Goal: Navigation & Orientation: Find specific page/section

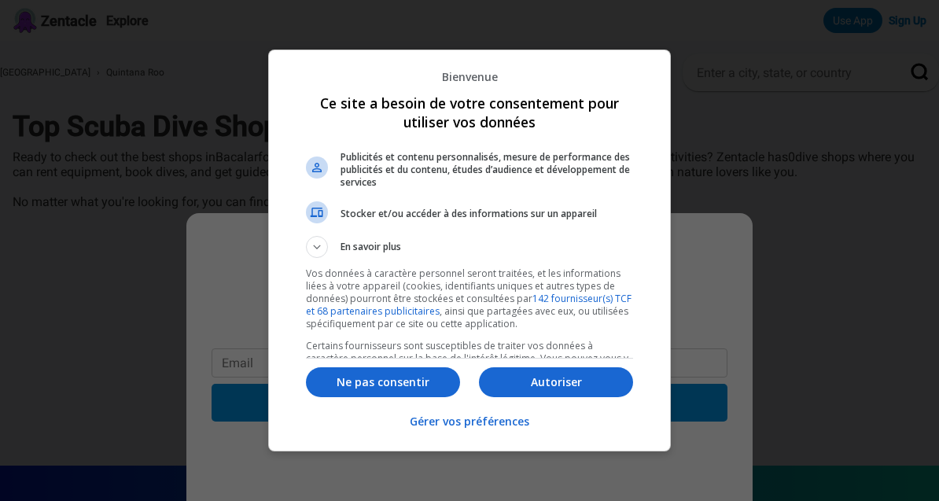
click at [563, 396] on button "Autoriser" at bounding box center [556, 382] width 154 height 30
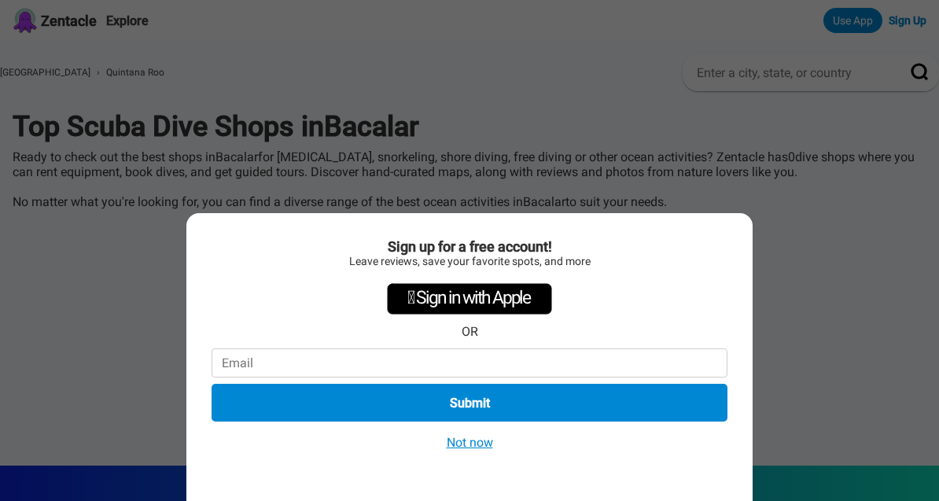
click at [588, 165] on div "Sign up for a free account! Leave reviews, save your favorite spots, and more …" at bounding box center [469, 250] width 939 height 501
click at [580, 204] on div "Sign up for a free account! Leave reviews, save your favorite spots, and more …" at bounding box center [469, 250] width 939 height 501
click at [614, 174] on div "Sign up for a free account! Leave reviews, save your favorite spots, and more …" at bounding box center [469, 250] width 939 height 501
click at [545, 233] on div "Sign up for a free account! Leave reviews, save your favorite spots, and more …" at bounding box center [469, 357] width 566 height 288
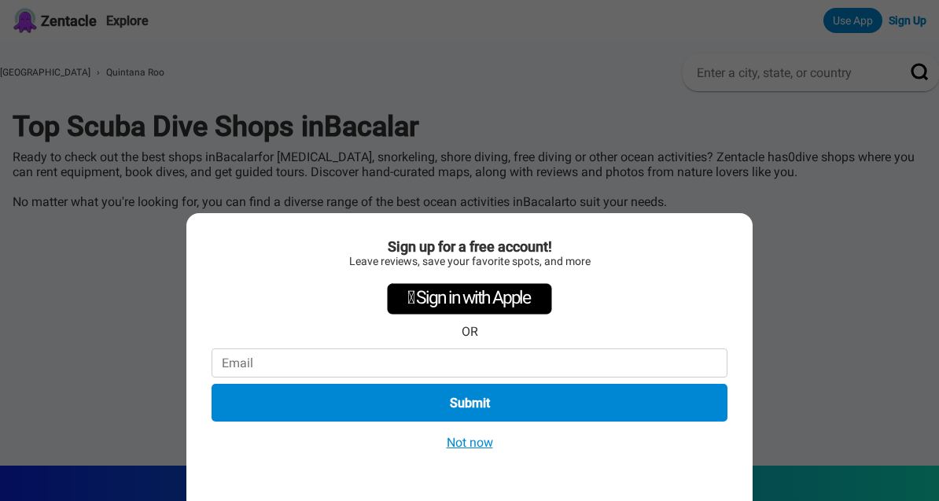
click at [545, 231] on div "Sign up for a free account! Leave reviews, save your favorite spots, and more …" at bounding box center [469, 357] width 566 height 288
click at [730, 98] on div "Sign up for a free account! Leave reviews, save your favorite spots, and more …" at bounding box center [469, 250] width 939 height 501
click at [698, 220] on div "Sign up for a free account! Leave reviews, save your favorite spots, and more …" at bounding box center [469, 357] width 566 height 288
click at [698, 118] on div "Sign up for a free account! Leave reviews, save your favorite spots, and more …" at bounding box center [469, 250] width 939 height 501
click at [700, 102] on div "Sign up for a free account! Leave reviews, save your favorite spots, and more …" at bounding box center [469, 250] width 939 height 501
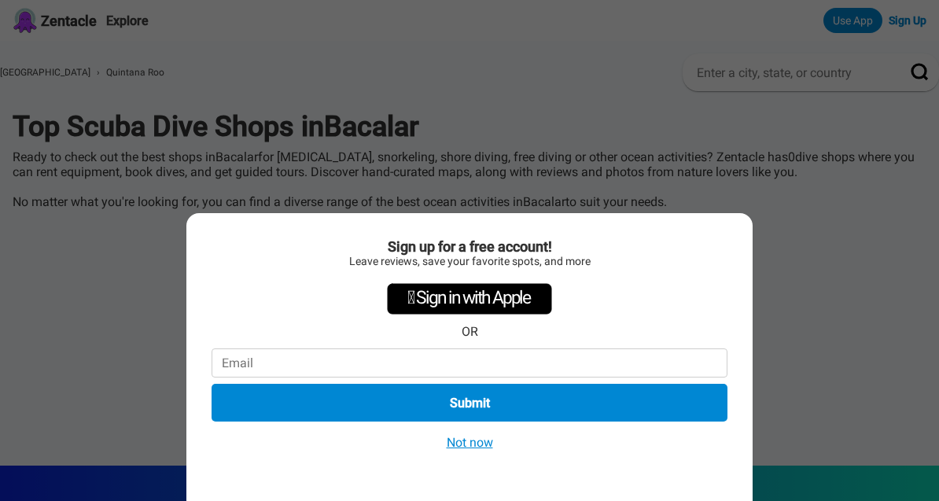
click at [700, 101] on div "Sign up for a free account! Leave reviews, save your favorite spots, and more …" at bounding box center [469, 250] width 939 height 501
click at [662, 133] on div "Sign up for a free account! Leave reviews, save your favorite spots, and more …" at bounding box center [469, 250] width 939 height 501
